Goal: Navigation & Orientation: Find specific page/section

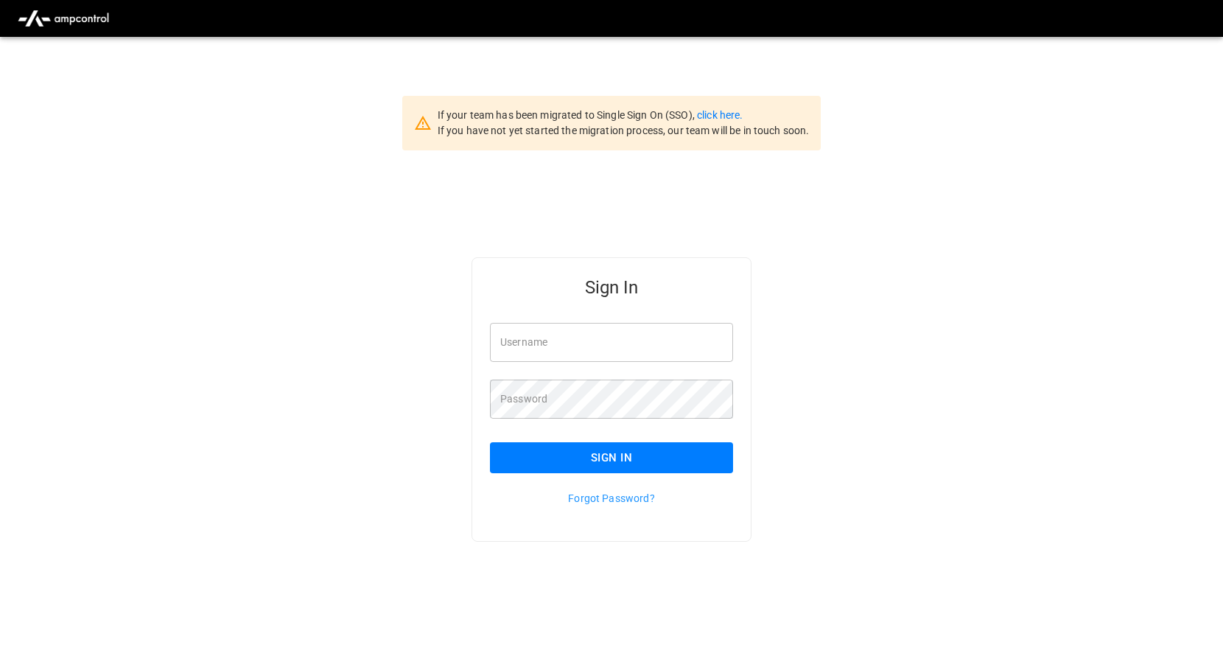
drag, startPoint x: 567, startPoint y: 339, endPoint x: 561, endPoint y: 344, distance: 7.8
click at [567, 339] on input "Username" at bounding box center [611, 342] width 243 height 39
type input "**********"
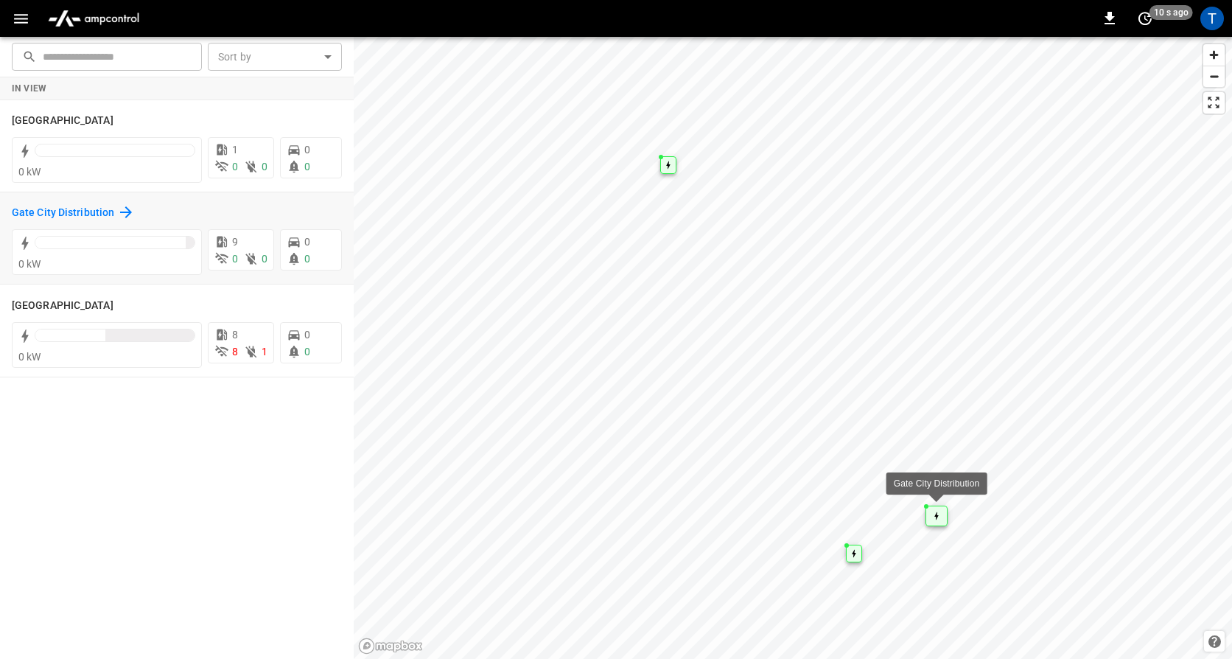
click at [127, 218] on icon at bounding box center [126, 212] width 18 height 18
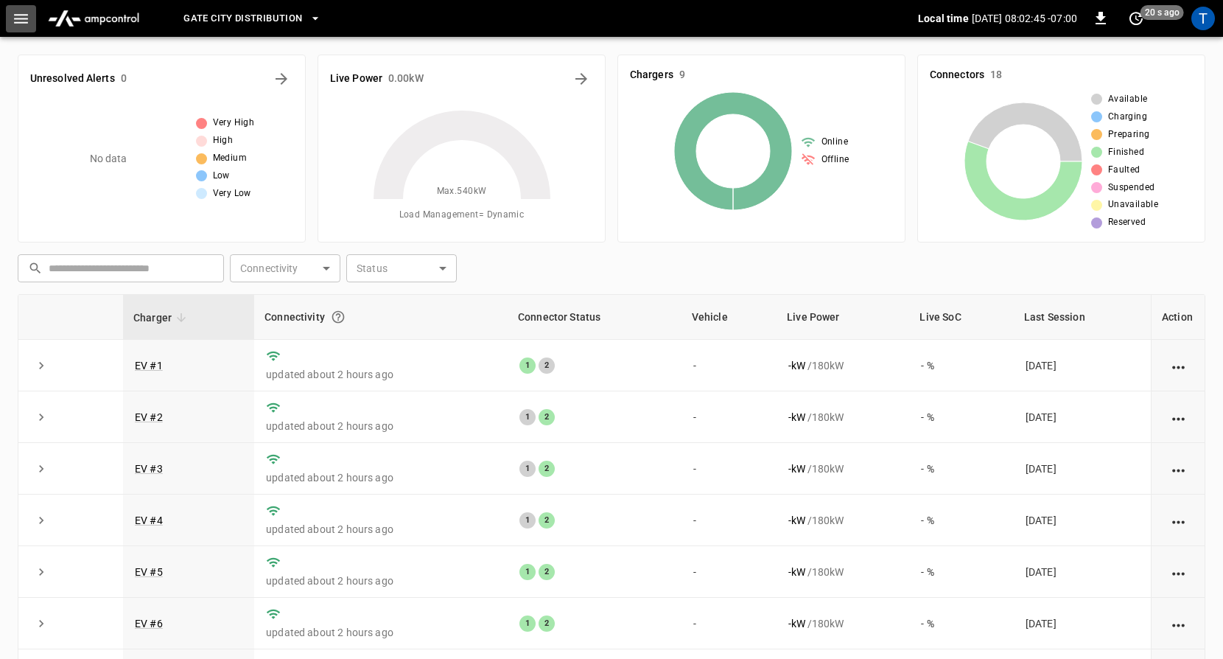
click at [20, 19] on icon "button" at bounding box center [21, 19] width 18 height 18
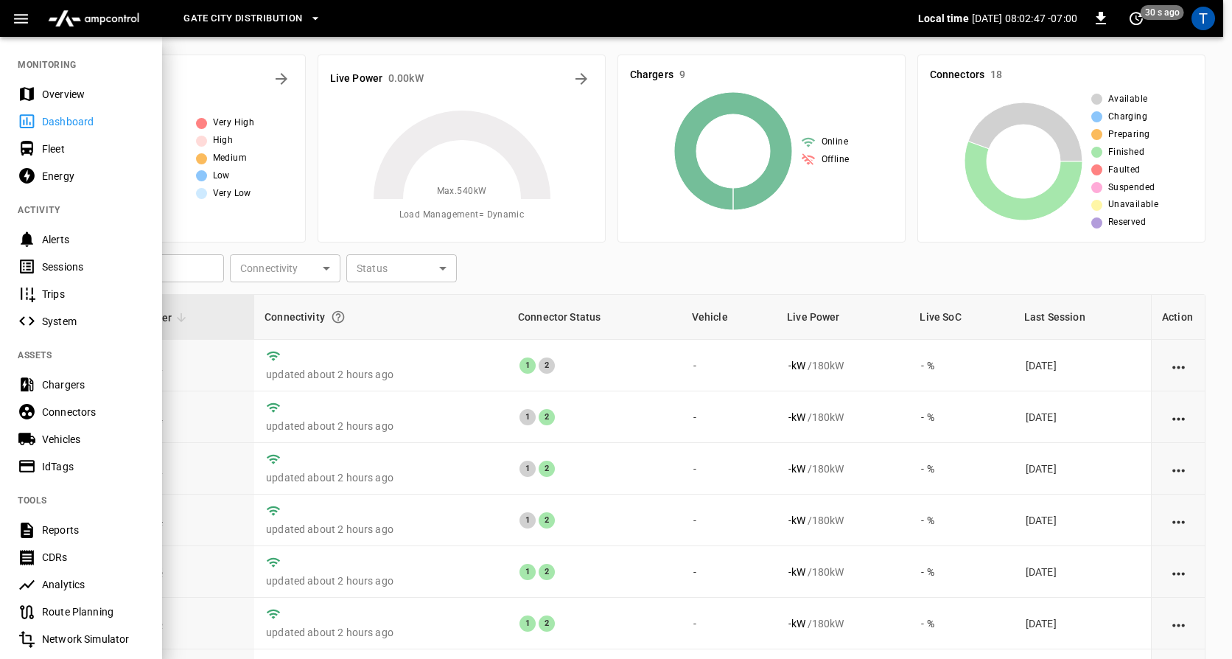
click at [51, 145] on div "Fleet" at bounding box center [93, 148] width 102 height 15
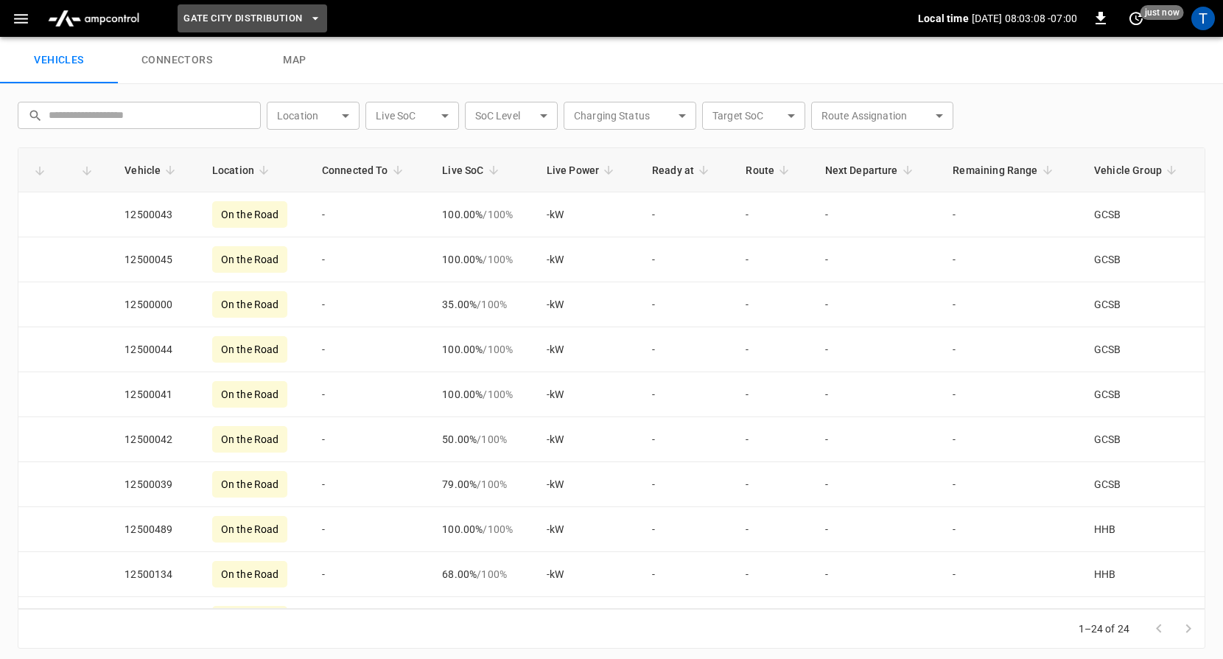
click at [311, 16] on icon "button" at bounding box center [315, 18] width 15 height 15
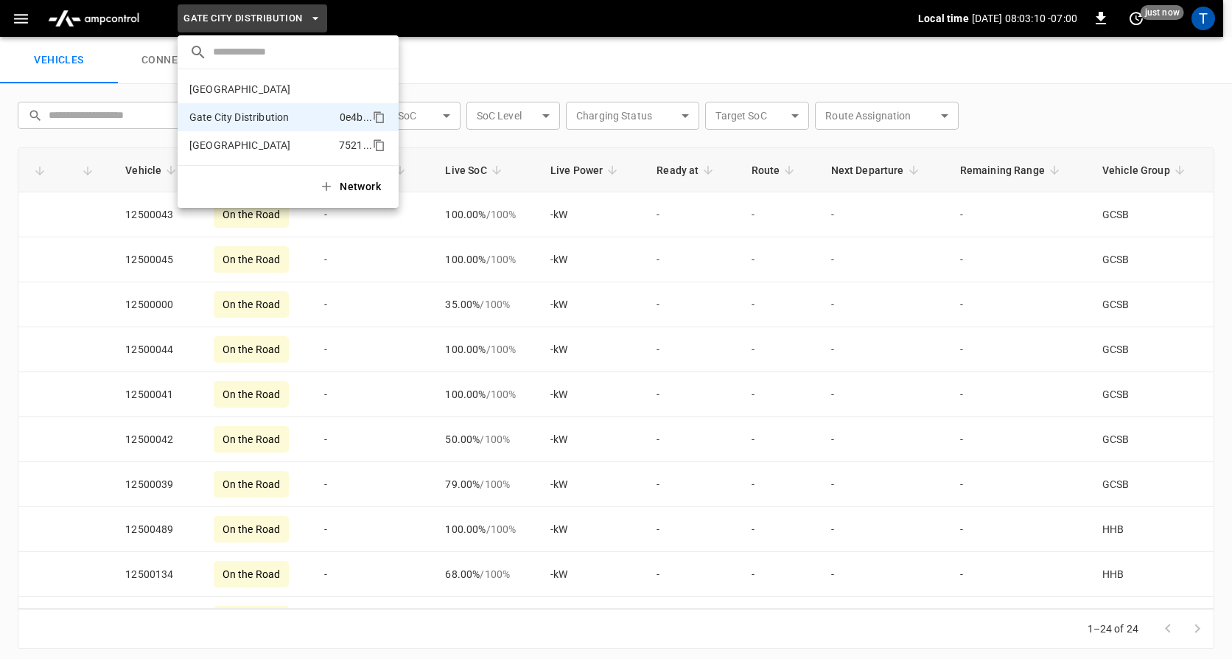
click at [276, 145] on p "Huntington Beach" at bounding box center [261, 145] width 144 height 15
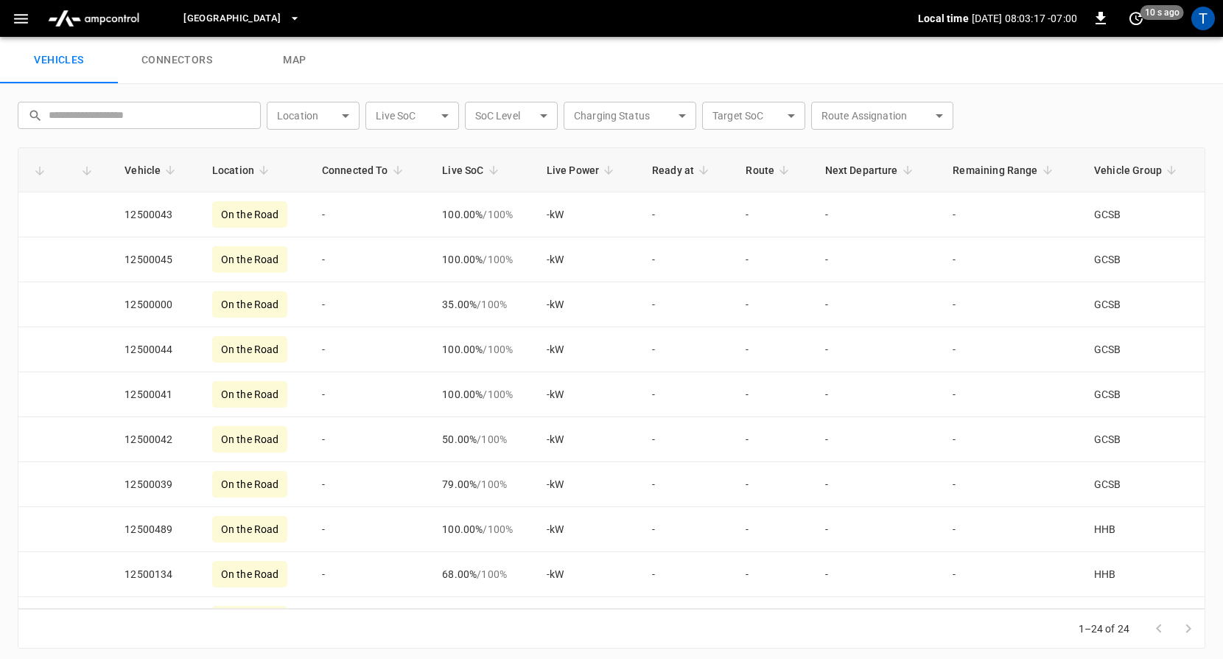
click at [197, 68] on link "connectors" at bounding box center [177, 60] width 118 height 47
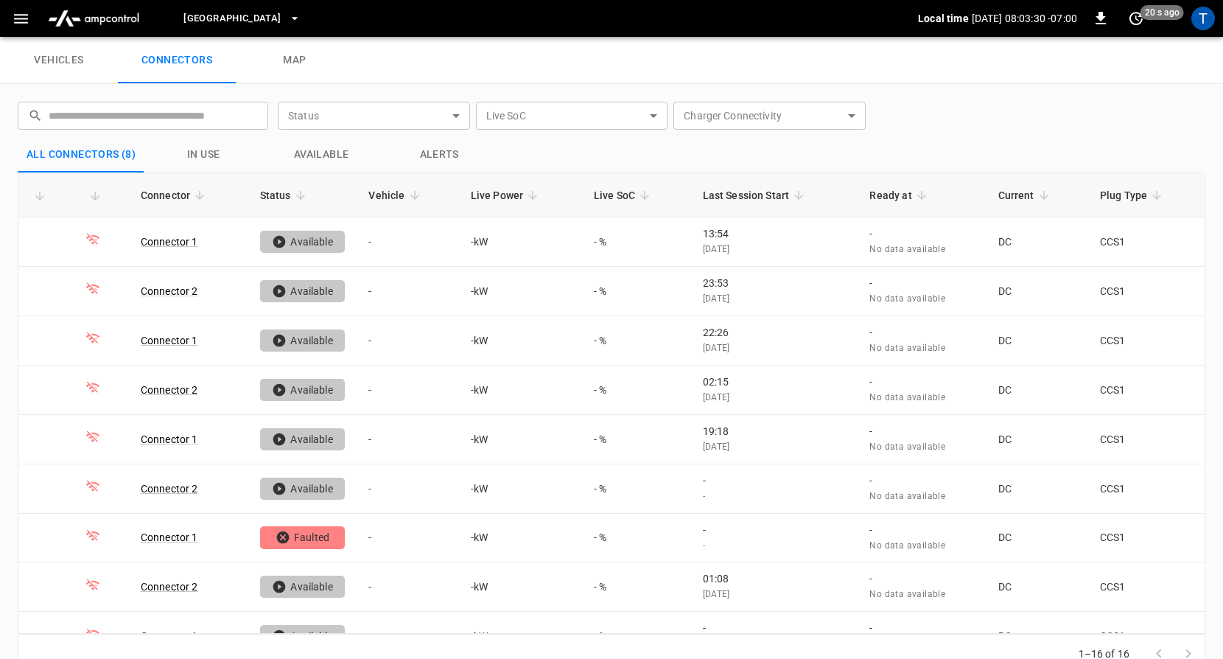
click at [296, 60] on link "map" at bounding box center [295, 60] width 118 height 47
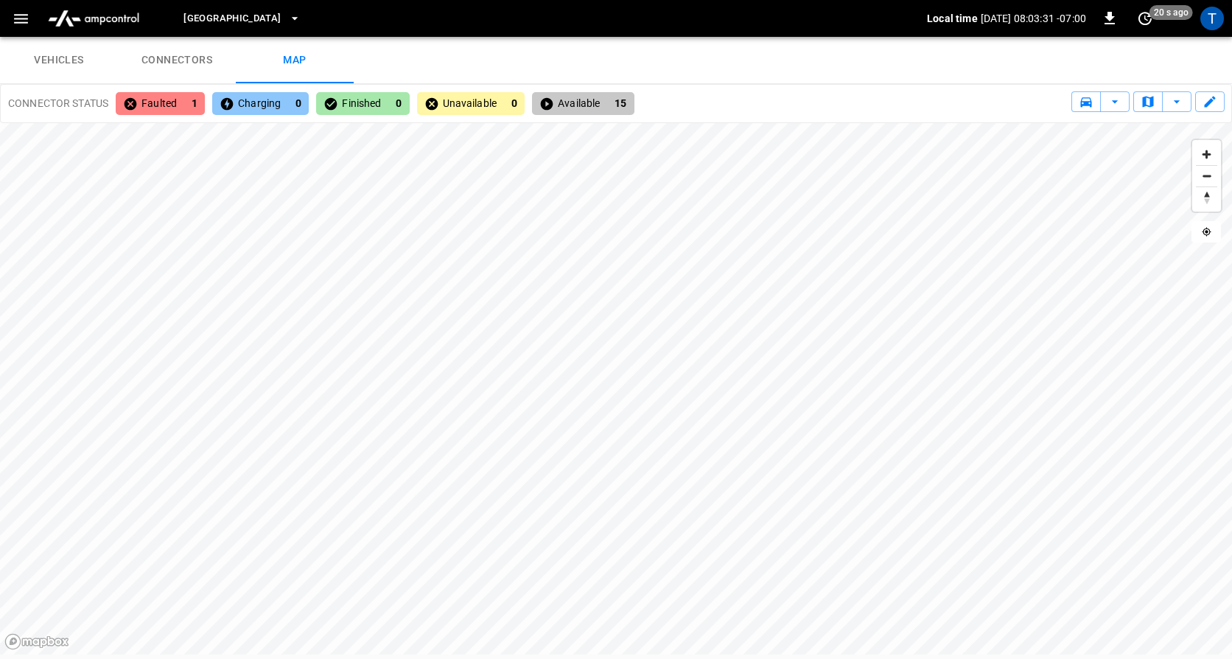
click at [30, 26] on button "button" at bounding box center [21, 18] width 30 height 27
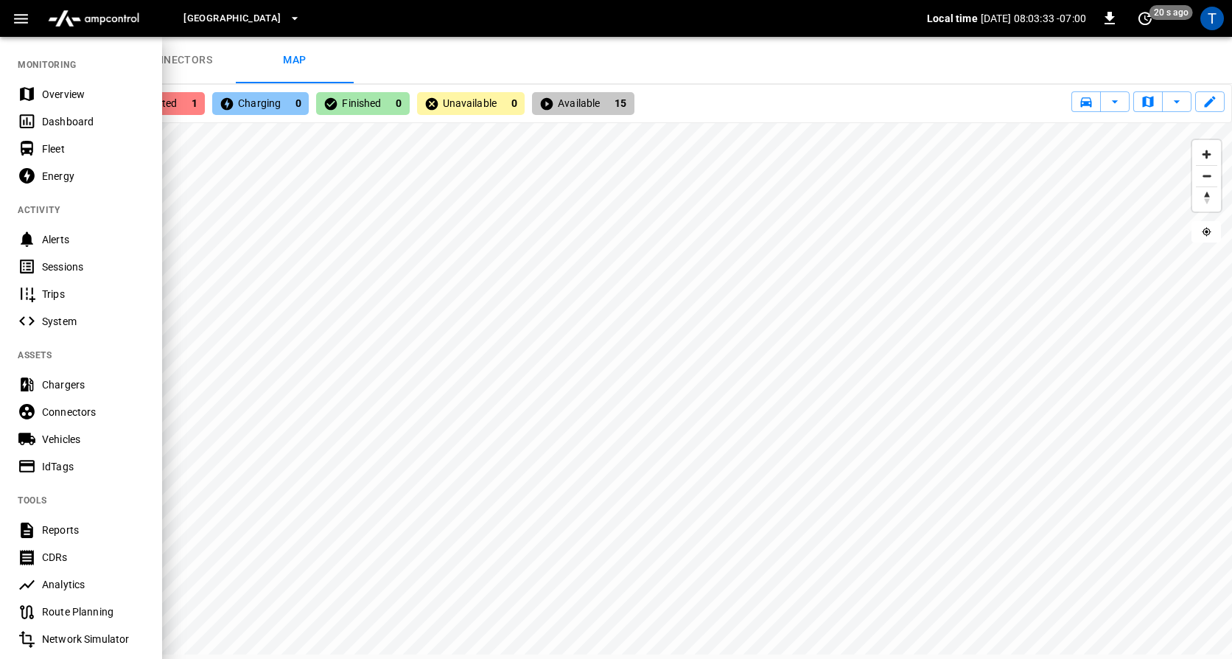
click at [68, 101] on div "Overview" at bounding box center [93, 94] width 102 height 15
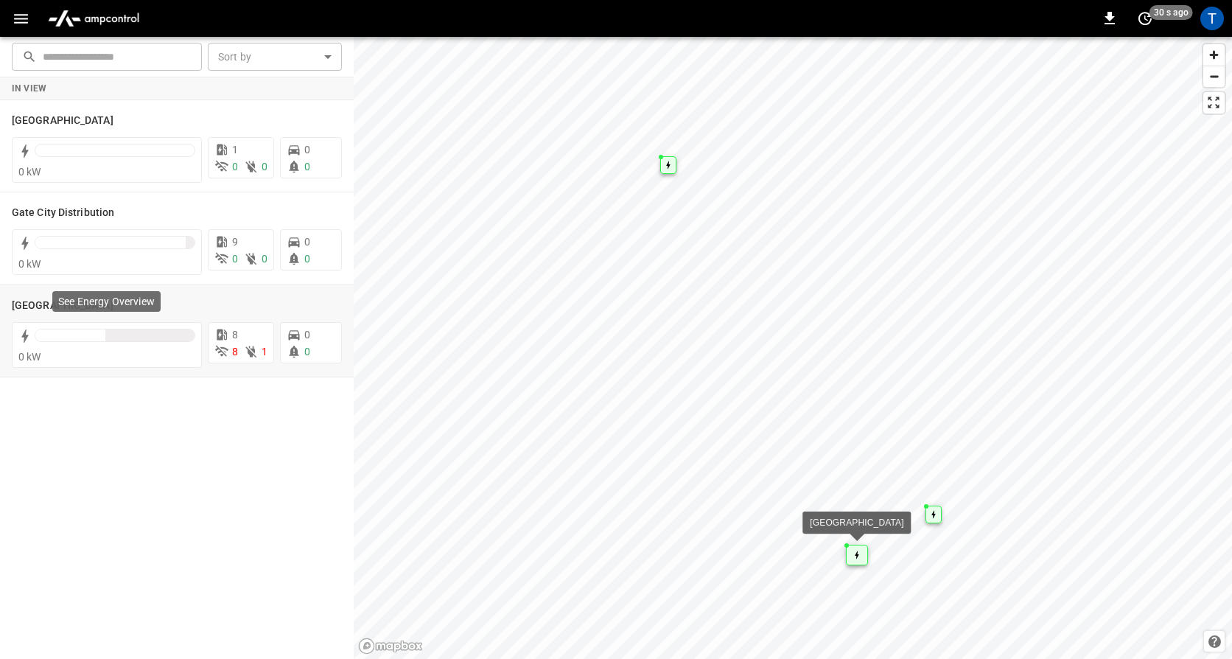
click at [108, 309] on div "See Energy Overview" at bounding box center [106, 301] width 108 height 21
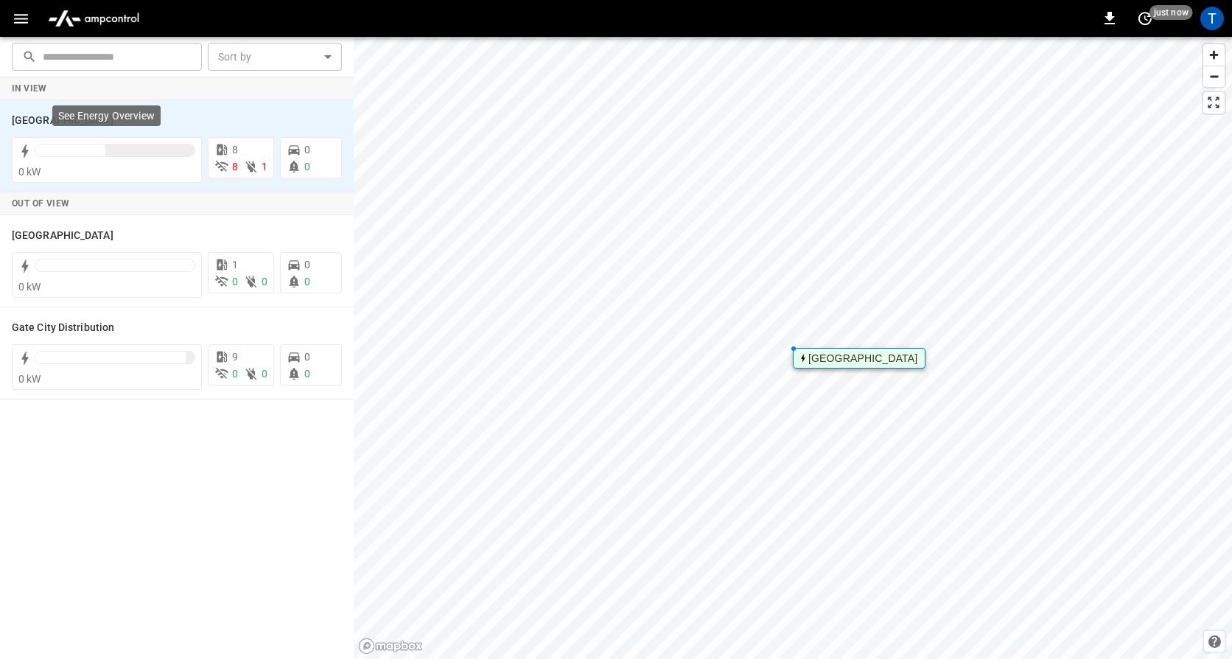
click at [108, 124] on div "See Energy Overview" at bounding box center [106, 115] width 108 height 21
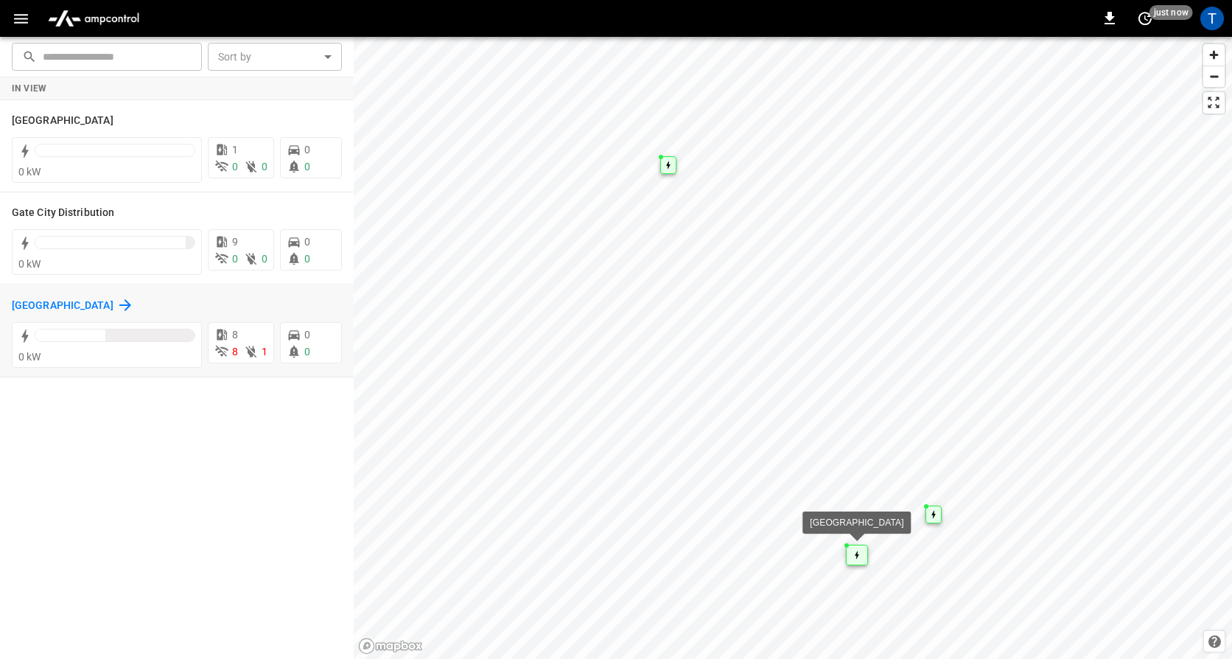
click at [116, 303] on icon at bounding box center [125, 305] width 18 height 18
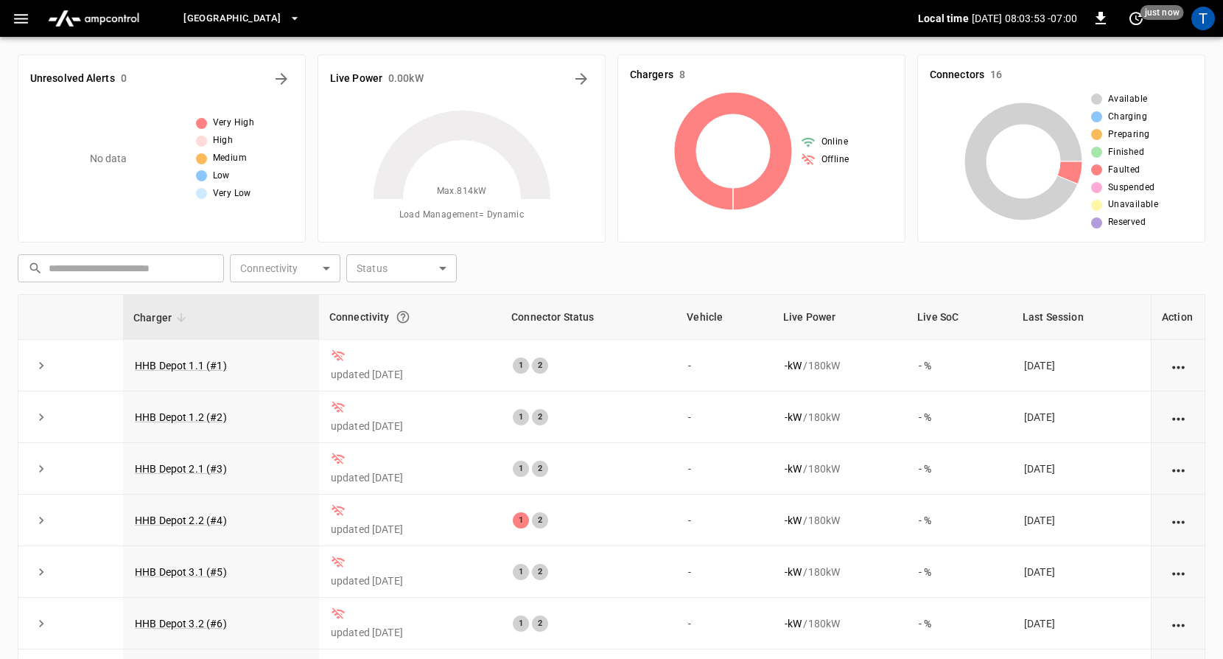
scroll to position [4, 0]
